Goal: Information Seeking & Learning: Learn about a topic

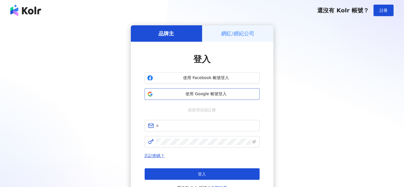
click at [212, 90] on button "使用 Google 帳號登入" at bounding box center [201, 93] width 115 height 11
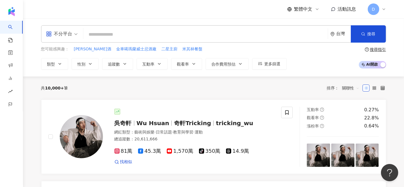
click at [139, 32] on input "search" at bounding box center [206, 34] width 240 height 11
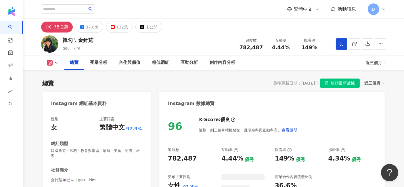
scroll to position [35, 0]
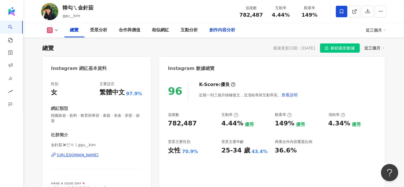
click at [216, 30] on div "創作內容分析" at bounding box center [222, 30] width 26 height 7
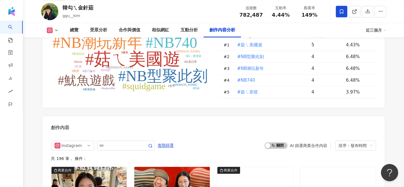
scroll to position [1606, 0]
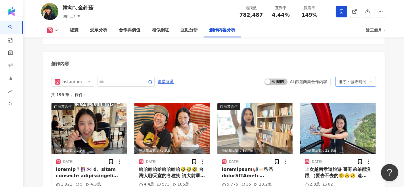
click at [354, 77] on div "排序：發布時間" at bounding box center [352, 81] width 29 height 9
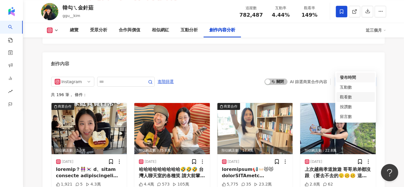
click at [349, 99] on div "觀看數" at bounding box center [355, 97] width 32 height 6
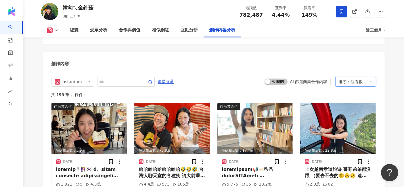
scroll to position [1605, 0]
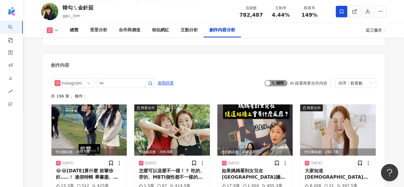
click at [279, 80] on span "啟動 關閉" at bounding box center [275, 83] width 23 height 6
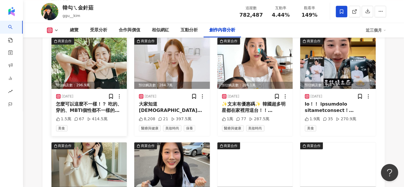
scroll to position [1605, 0]
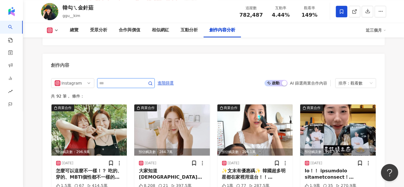
click at [140, 80] on input "text" at bounding box center [119, 83] width 40 height 7
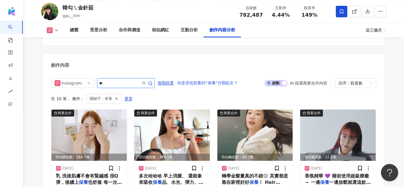
scroll to position [1637, 0]
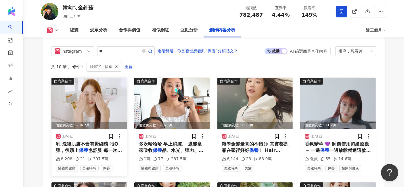
click at [88, 141] on span "乳 洗後肌膚不會有緊繃感 很Q彈，後續上" at bounding box center [87, 147] width 62 height 12
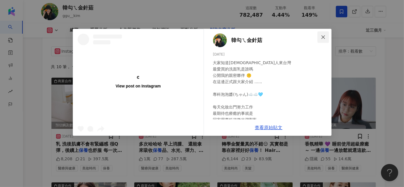
click at [324, 39] on icon "close" at bounding box center [323, 37] width 5 height 5
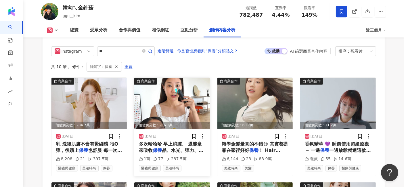
click at [187, 141] on span "多次哈哈哈 早上消腫、 還能拿來吸收" at bounding box center [170, 147] width 63 height 12
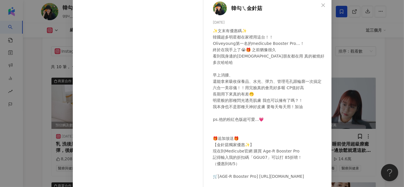
scroll to position [64, 0]
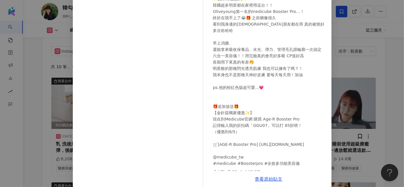
click at [386, 76] on div "韓勾ㄟ金針菇 2025/6/18 ✨文末有優惠碼✨ 韓國超多明星都在家裡用這台！！ Oliveyoung第一名的medicube Booster Pro…！ …" at bounding box center [202, 93] width 404 height 187
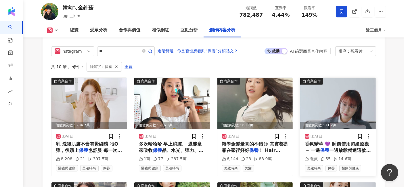
click at [343, 141] on span "香氛精華 💜 睡前使用超級療癒～ 一邊" at bounding box center [336, 147] width 64 height 12
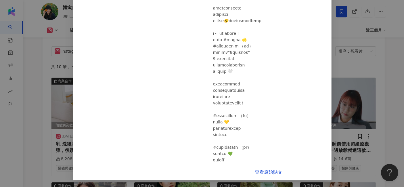
scroll to position [0, 0]
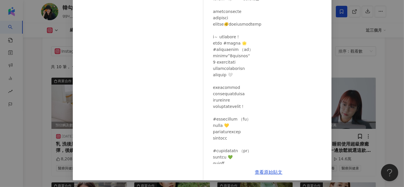
click at [392, 72] on div "韓勾ㄟ金針菇 2024/11/28 隱藏 55 14.6萬 查看原始貼文" at bounding box center [202, 93] width 404 height 187
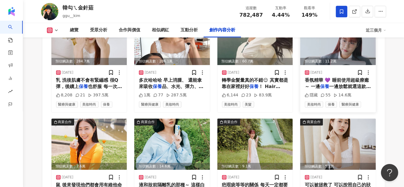
scroll to position [1733, 0]
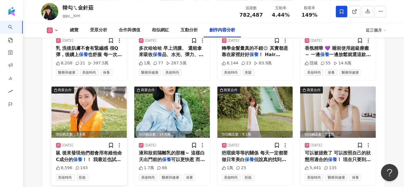
click at [84, 150] on span "鼠 後來發現他們都會用有維他命C成分的" at bounding box center [89, 156] width 66 height 12
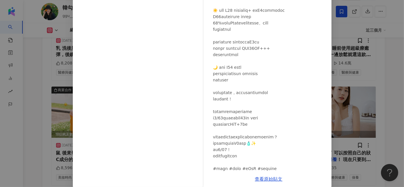
scroll to position [29, 0]
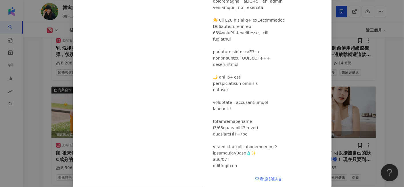
click at [263, 179] on link "查看原始貼文" at bounding box center [269, 178] width 28 height 5
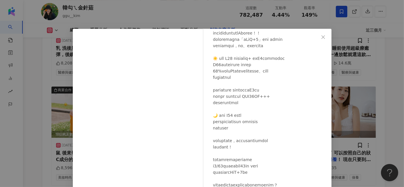
scroll to position [71, 0]
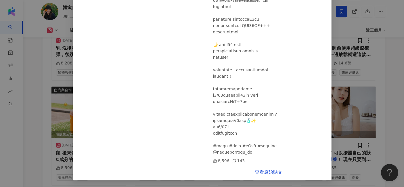
click at [378, 57] on div "韓勾ㄟ金針菇 2025/5/2 8,596 143 查看原始貼文" at bounding box center [202, 93] width 404 height 187
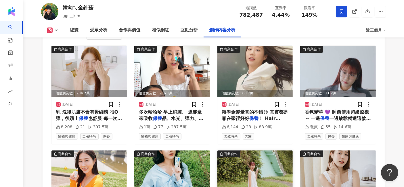
scroll to position [1541, 0]
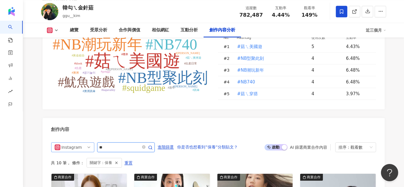
drag, startPoint x: 109, startPoint y: 131, endPoint x: 81, endPoint y: 130, distance: 27.9
click at [81, 142] on div "Instagram **" at bounding box center [102, 147] width 103 height 10
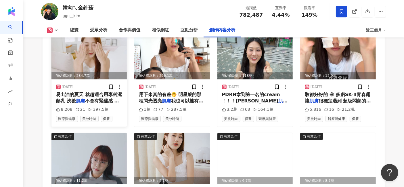
scroll to position [1733, 0]
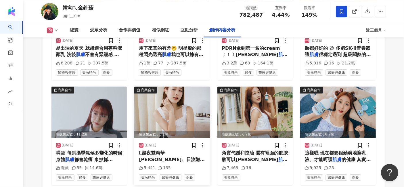
click at [192, 163] on span "重新回到 那種睡到自然醒才有的健康光" at bounding box center [172, 172] width 66 height 18
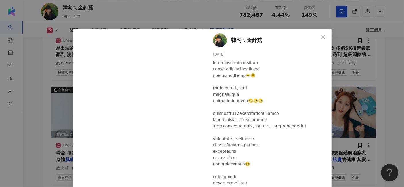
scroll to position [11, 0]
click at [383, 75] on div "韓勾ㄟ金針菇 2024/9/30 5,441 135 查看原始貼文" at bounding box center [202, 93] width 404 height 187
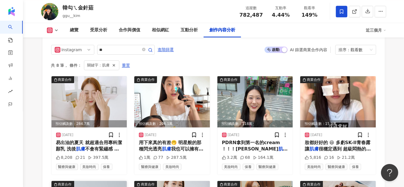
scroll to position [1637, 0]
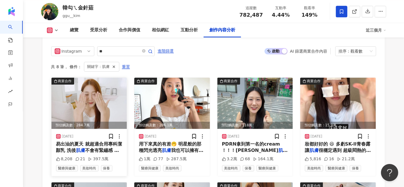
click at [107, 95] on img at bounding box center [89, 103] width 76 height 51
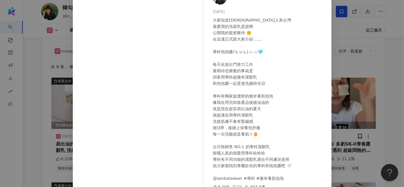
scroll to position [71, 0]
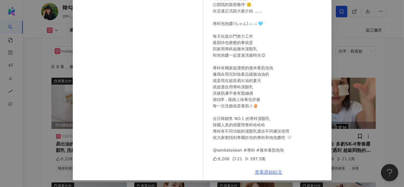
click at [263, 174] on link "查看原始貼文" at bounding box center [269, 171] width 28 height 5
click at [352, 95] on div "韓勾ㄟ金針菇 2024/8/22 大家知道韓國人來台灣 最愛買的洗面乳是誰嗎 公開我的親密夥伴 🤫 在這邊正式跟大家介紹 ...... 專科泡泡醬(ちゃん)☁…" at bounding box center [202, 93] width 404 height 187
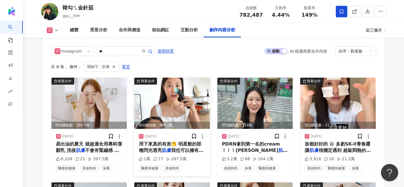
click at [173, 88] on img at bounding box center [172, 103] width 76 height 51
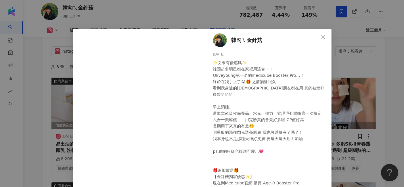
click at [364, 70] on div "韓勾ㄟ金針菇 2025/6/18 ✨文末有優惠碼✨ 韓國超多明星都在家裡用這台！！ Oliveyoung第一名的medicube Booster Pro…！ …" at bounding box center [202, 93] width 404 height 187
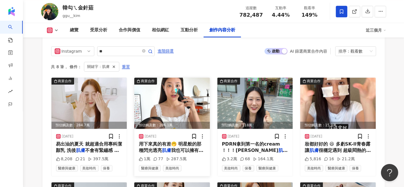
click at [172, 85] on img at bounding box center [172, 103] width 76 height 51
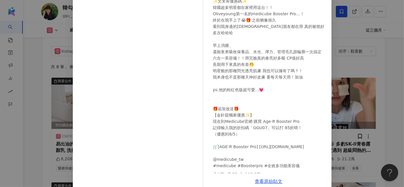
scroll to position [64, 0]
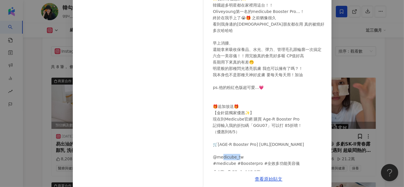
drag, startPoint x: 231, startPoint y: 158, endPoint x: 214, endPoint y: 158, distance: 16.9
click at [214, 158] on div "✨文末有優惠碼✨ 韓國超多明星都在家裡用這台！！ Oliveyoung第一名的medicube Booster Pro…！ 終於在我手上了😭🎁 之前猶豫很久 …" at bounding box center [270, 81] width 114 height 171
copy div "e #Boost"
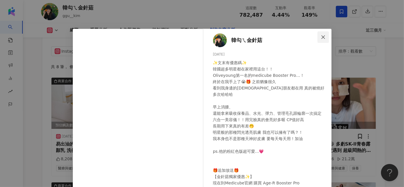
click at [321, 36] on icon "close" at bounding box center [323, 37] width 5 height 5
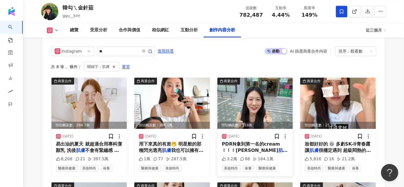
click at [271, 90] on img at bounding box center [255, 103] width 76 height 51
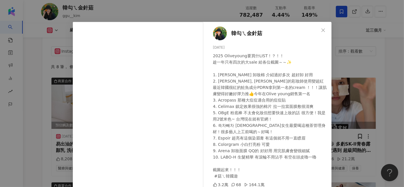
scroll to position [39, 0]
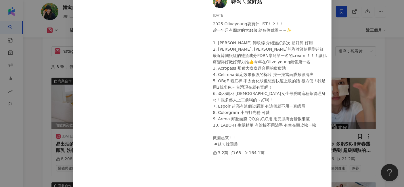
click at [356, 80] on div "韓勾ㄟ金針菇 2025/6/2 2025 Oliveyoung要買什LIST！？！！ 趁一年只有四次的大sale 給各位截圖～～✨ 1. Ariul 卸妝棉 …" at bounding box center [202, 93] width 404 height 187
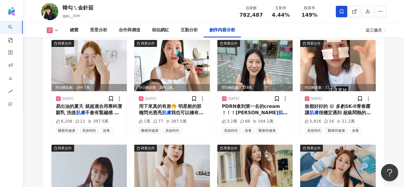
scroll to position [1605, 0]
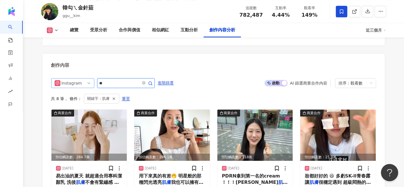
drag, startPoint x: 119, startPoint y: 67, endPoint x: 93, endPoint y: 64, distance: 26.3
click at [93, 78] on div "Instagram **" at bounding box center [102, 83] width 103 height 10
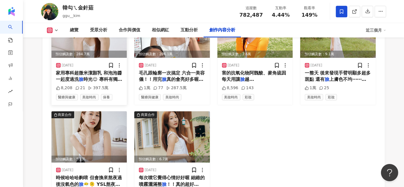
scroll to position [1733, 0]
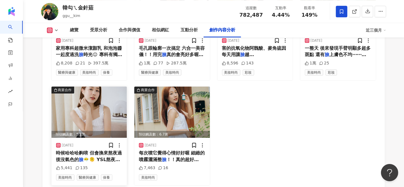
click at [71, 110] on img at bounding box center [89, 111] width 76 height 51
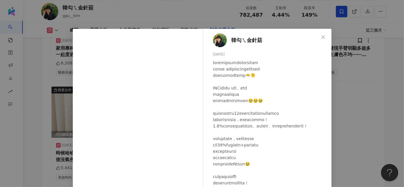
scroll to position [11, 0]
click at [339, 103] on div "韓勾ㄟ金針菇 2024/9/30 5,441 135 查看原始貼文" at bounding box center [202, 93] width 404 height 187
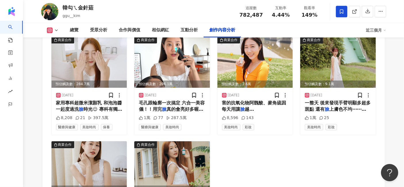
scroll to position [1573, 0]
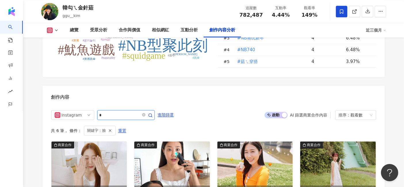
drag, startPoint x: 109, startPoint y: 98, endPoint x: 100, endPoint y: 98, distance: 8.9
click at [100, 111] on input "*" at bounding box center [119, 114] width 40 height 7
type input "**"
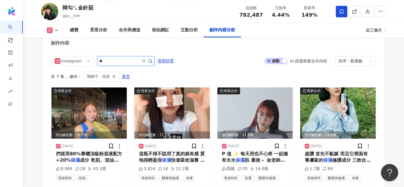
scroll to position [1637, 0]
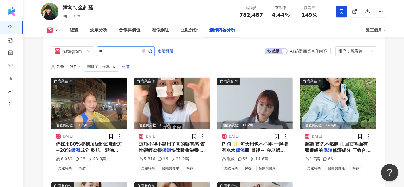
click at [100, 98] on img at bounding box center [89, 103] width 76 height 51
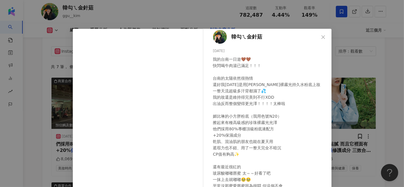
scroll to position [4, 0]
click at [369, 94] on div "韓勾ㄟ金針菇 2024/9/21 我的台南一日遊🤎🤎 快閃喝牛肉湯已滿足！！！ 台南的太陽依然很熱情 還好我今天是用媚比琳裸霧光持久水粉底上妝 一整天流超級多…" at bounding box center [202, 93] width 404 height 187
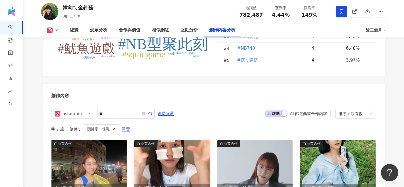
scroll to position [1573, 0]
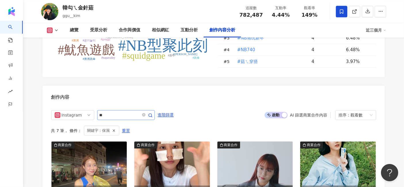
click at [152, 111] on span at bounding box center [146, 114] width 11 height 7
click at [145, 113] on icon "close-circle" at bounding box center [143, 114] width 3 height 3
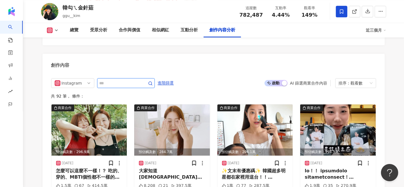
scroll to position [1637, 0]
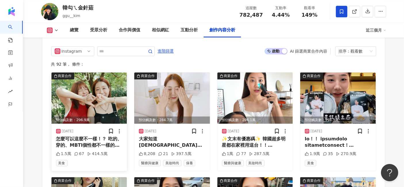
click at [88, 84] on img at bounding box center [89, 97] width 76 height 51
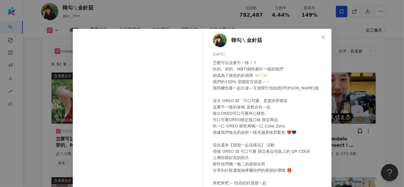
click at [382, 94] on div "韓勾ㄟ金針菇 2024/9/10 1.5萬 67 414.5萬 查看原始貼文" at bounding box center [202, 93] width 404 height 187
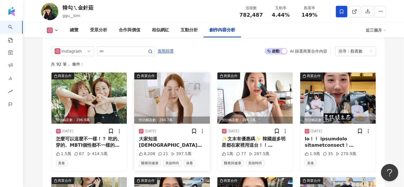
click at [182, 83] on img at bounding box center [172, 97] width 76 height 51
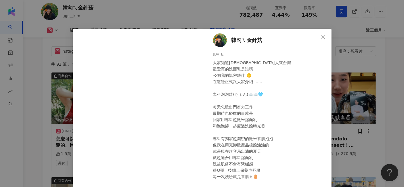
click at [396, 123] on div "韓勾ㄟ金針菇 2024/8/22 大家知道韓國人來台灣 最愛買的洗面乳是誰嗎 公開我的親密夥伴 🤫 在這邊正式跟大家介紹 ...... 專科泡泡醬(ちゃん)☁…" at bounding box center [202, 93] width 404 height 187
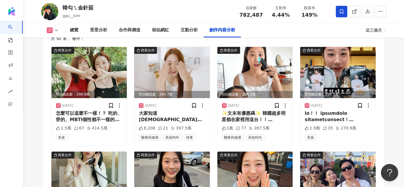
scroll to position [1733, 0]
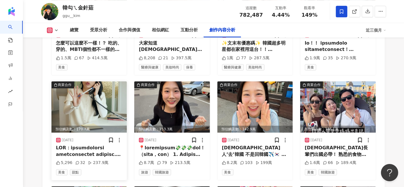
click at [77, 89] on img at bounding box center [89, 106] width 76 height 51
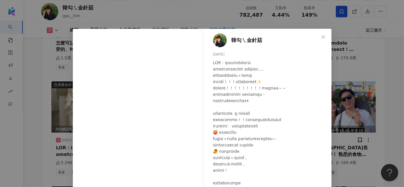
click at [378, 86] on div "韓勾ㄟ金針菇 2025/4/2 5,296 32 237.9萬 查看原始貼文" at bounding box center [202, 93] width 404 height 187
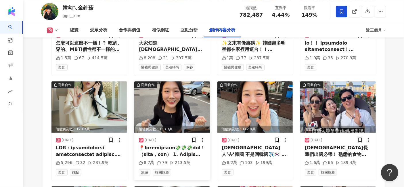
click at [188, 97] on img at bounding box center [172, 106] width 76 height 51
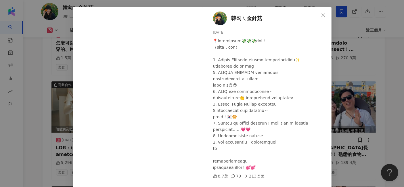
scroll to position [32, 0]
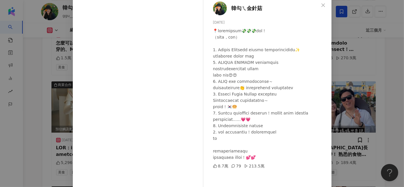
click at [373, 88] on div "韓勾ㄟ金針菇 2025/5/3 8.7萬 79 213.5萬 查看原始貼文" at bounding box center [202, 93] width 404 height 187
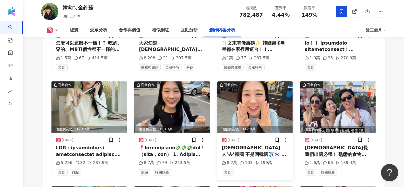
click at [263, 89] on img at bounding box center [255, 106] width 76 height 51
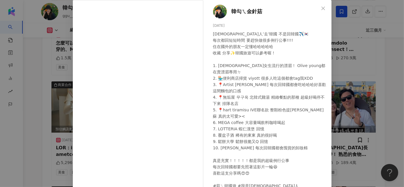
scroll to position [64, 0]
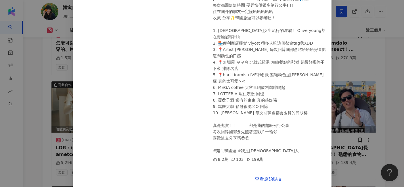
click at [365, 77] on div "韓勾ㄟ金針菇 2025/4/26 8.2萬 103 199萬 查看原始貼文" at bounding box center [202, 93] width 404 height 187
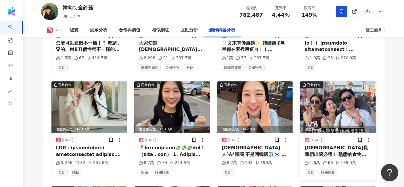
click at [363, 81] on img at bounding box center [338, 106] width 76 height 51
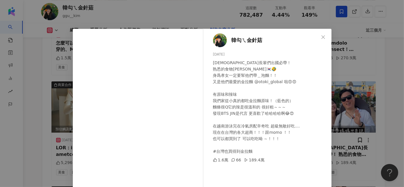
click at [363, 80] on div "韓勾ㄟ金針菇 2025/5/29 韓國長輩們出國必帶！ 熟悉的食物哈哈哈🇰🇷🤣 身爲孝女一定要幫他們帶＿泡麵！！ 又是他們最愛的金拉麵 @otoki_glob…" at bounding box center [202, 93] width 404 height 187
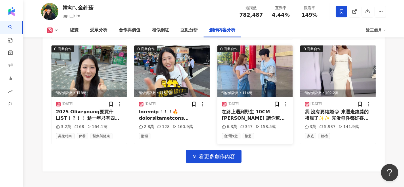
scroll to position [1860, 0]
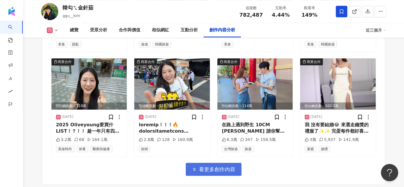
click at [207, 166] on span "看更多創作內容" at bounding box center [217, 169] width 36 height 6
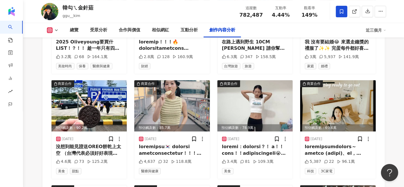
scroll to position [1956, 0]
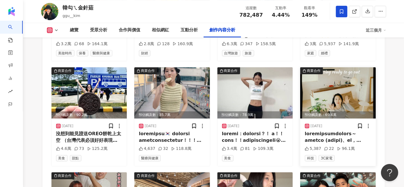
click at [323, 76] on img at bounding box center [338, 92] width 76 height 51
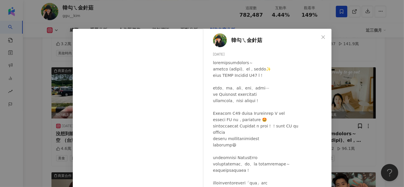
scroll to position [17, 0]
click at [379, 72] on div "韓勾ㄟ金針菇 2025/4/8 5,387 22 96.1萬 查看原始貼文" at bounding box center [202, 93] width 404 height 187
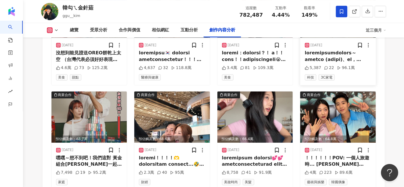
scroll to position [2052, 0]
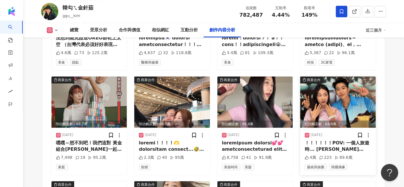
click at [351, 76] on img at bounding box center [338, 101] width 76 height 51
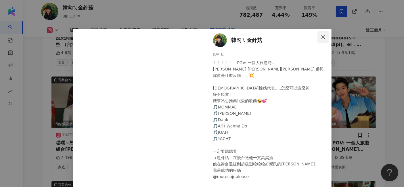
click at [325, 39] on span "Close" at bounding box center [322, 37] width 11 height 5
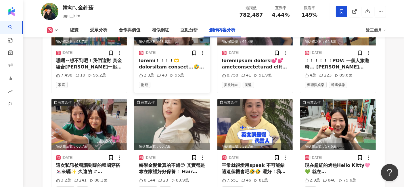
scroll to position [2148, 0]
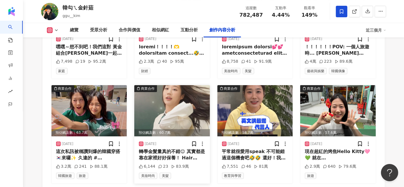
click at [170, 91] on img at bounding box center [172, 110] width 76 height 51
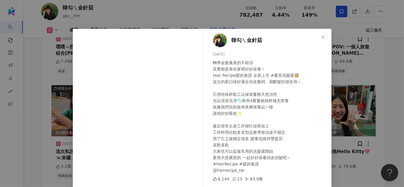
click at [387, 69] on div "韓勾ㄟ金針菇 2025/3/10 轉學金髮量真的不錯😌 其實都是靠在家裡好好保養！ Hair Recipe髮的食譜 全新上市 #薑茶洗髮露🫚 這次的新口味好適…" at bounding box center [202, 93] width 404 height 187
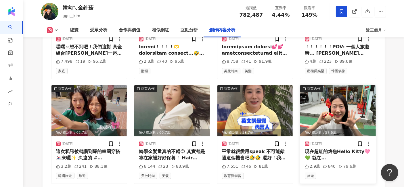
click at [366, 85] on img at bounding box center [338, 110] width 76 height 51
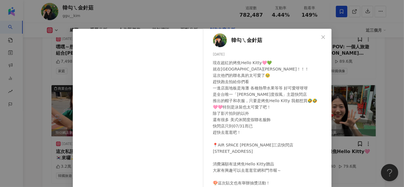
click at [392, 65] on div "韓勾ㄟ金針菇 2025/5/15 2.9萬 640 79.6萬 查看原始貼文" at bounding box center [202, 93] width 404 height 187
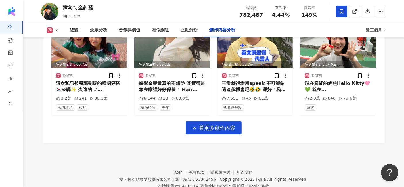
scroll to position [2217, 0]
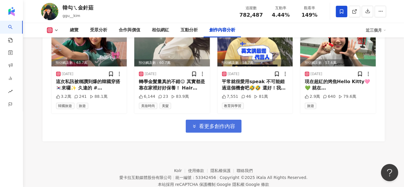
click at [224, 123] on span "看更多創作內容" at bounding box center [217, 126] width 36 height 6
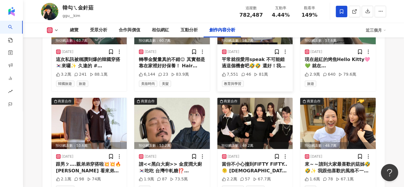
scroll to position [2249, 0]
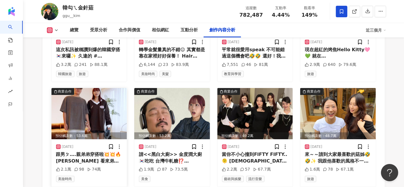
click at [104, 105] on img at bounding box center [89, 113] width 76 height 51
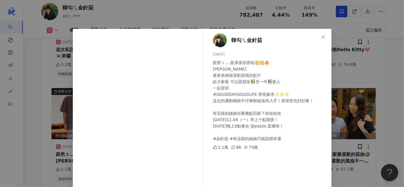
click at [376, 85] on div "韓勾ㄟ金針菇 2024/11/3 跟男ㄆ….親弟弟穿搭啦💥💥🔥 哈哈哈哈哈哈哈哈哈哈 看來弟弟很喜歡跟我拍影片 給大家看 可以跟朋友👫另一半👫家人 一起穿的 …" at bounding box center [202, 93] width 404 height 187
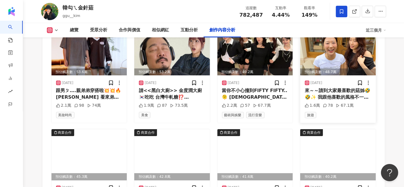
scroll to position [2345, 0]
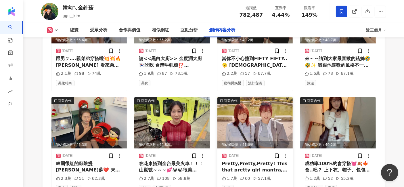
click at [257, 105] on img at bounding box center [255, 122] width 76 height 51
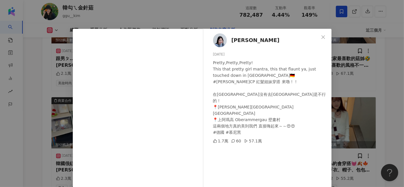
scroll to position [64, 0]
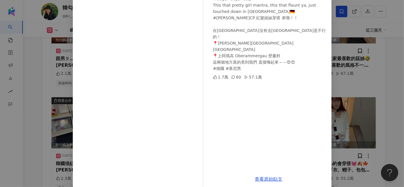
click at [377, 82] on div "林萱 2024/10/21 Pretty,Pretty,Pretty! This that pretty girl mantra, this that fla…" at bounding box center [202, 93] width 404 height 187
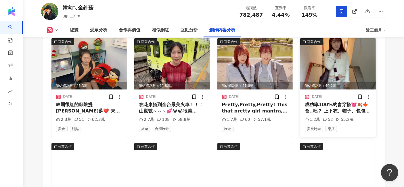
scroll to position [2441, 0]
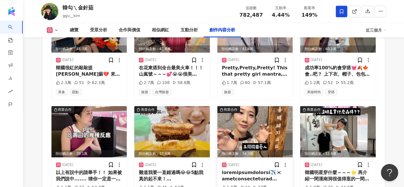
click at [280, 106] on img at bounding box center [255, 131] width 76 height 51
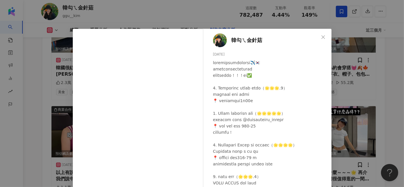
click at [379, 76] on div "韓勾ㄟ金針菇 2025/7/30 1.8萬 34 47萬 查看原始貼文" at bounding box center [202, 93] width 404 height 187
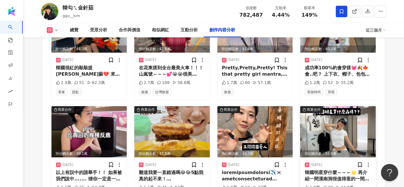
click at [344, 106] on img at bounding box center [338, 131] width 76 height 51
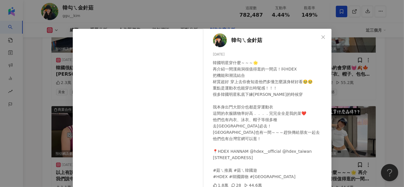
click at [383, 91] on div "韓勾ㄟ金針菇 2025/7/26 韓國明星穿什麼～～～🌟 再介紹一間漢南洞很值得逛的一間店！叫HDEX 把機能和潮流結合 材質超好 穿上去你會知道他們多懂怎麼…" at bounding box center [202, 93] width 404 height 187
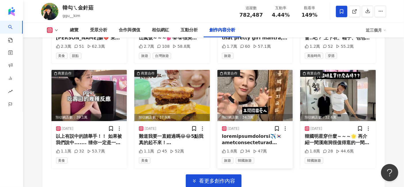
scroll to position [2530, 0]
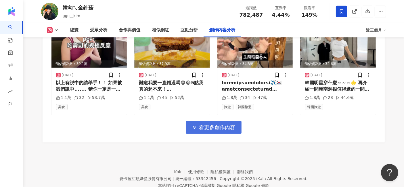
click at [231, 124] on span "看更多創作內容" at bounding box center [217, 127] width 36 height 6
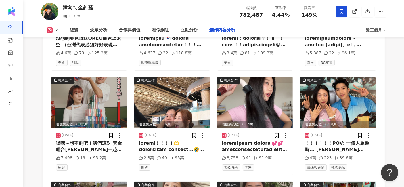
scroll to position [1956, 0]
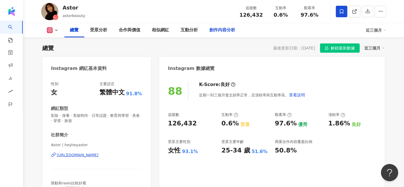
click at [229, 27] on div "創作內容分析" at bounding box center [222, 30] width 26 height 7
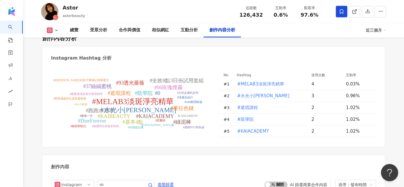
scroll to position [1504, 0]
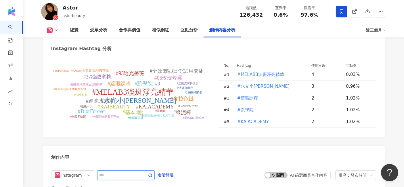
click at [123, 171] on input "text" at bounding box center [119, 174] width 40 height 7
type input "*****"
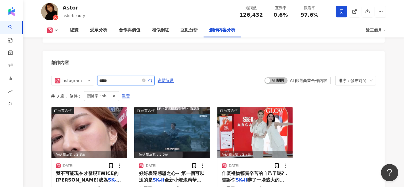
scroll to position [1631, 0]
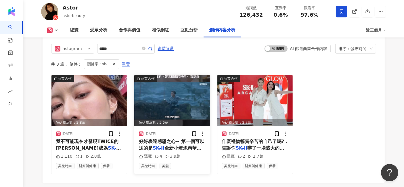
click at [200, 94] on img at bounding box center [172, 100] width 76 height 51
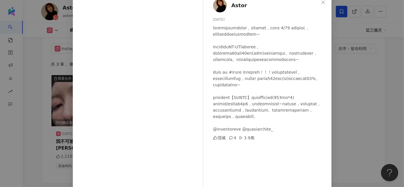
scroll to position [64, 0]
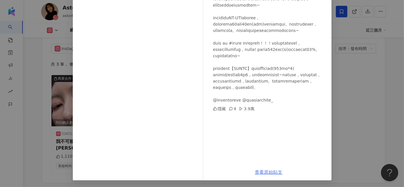
click at [268, 170] on link "查看原始貼文" at bounding box center [269, 171] width 28 height 5
click at [343, 92] on div "Astor [DATE] 隱藏 4 3.9萬 查看原始貼文" at bounding box center [202, 93] width 404 height 187
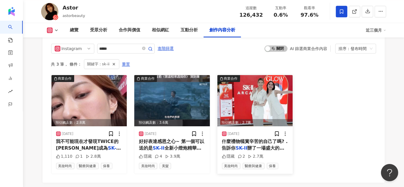
click at [262, 145] on span "辦了一場盛大的《" at bounding box center [253, 151] width 62 height 12
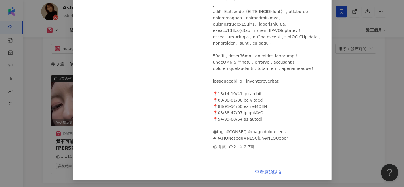
click at [262, 173] on link "查看原始貼文" at bounding box center [269, 171] width 28 height 5
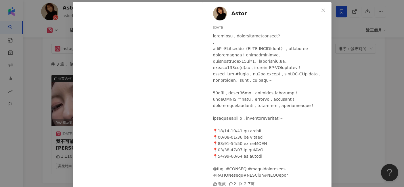
scroll to position [0, 0]
